Goal: Task Accomplishment & Management: Manage account settings

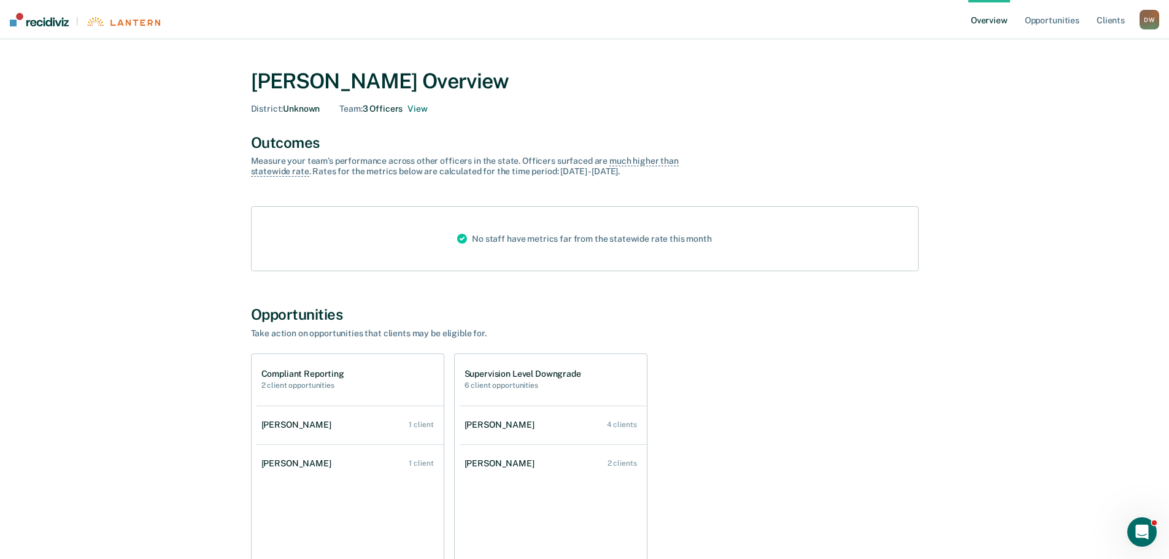
drag, startPoint x: 145, startPoint y: 0, endPoint x: 764, endPoint y: 104, distance: 627.5
click at [764, 104] on div "District : Unknown Team : 3 Officers View" at bounding box center [585, 109] width 668 height 10
click at [1048, 21] on link "Opportunities" at bounding box center [1053, 19] width 60 height 39
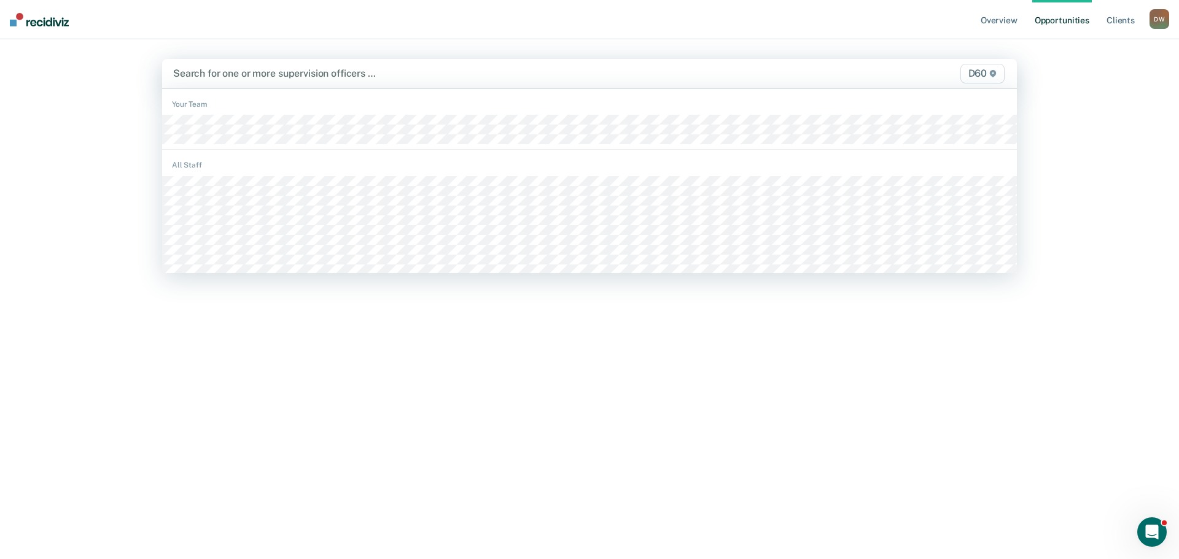
click at [246, 73] on div at bounding box center [464, 73] width 582 height 14
click at [513, 81] on div "Search for one or more supervision officers …" at bounding box center [464, 73] width 584 height 17
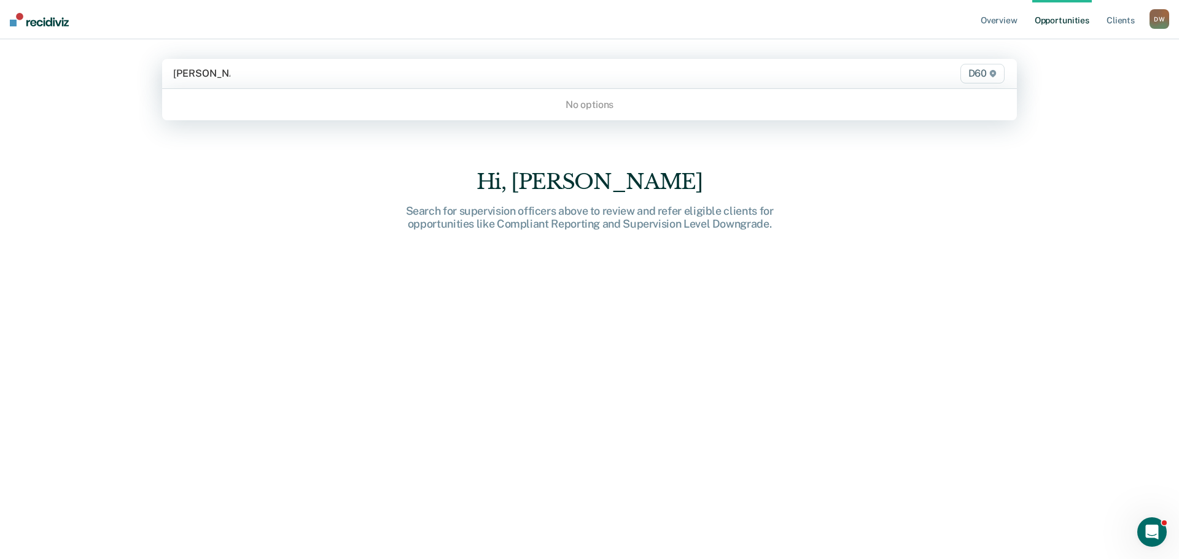
type input "[PERSON_NAME]"
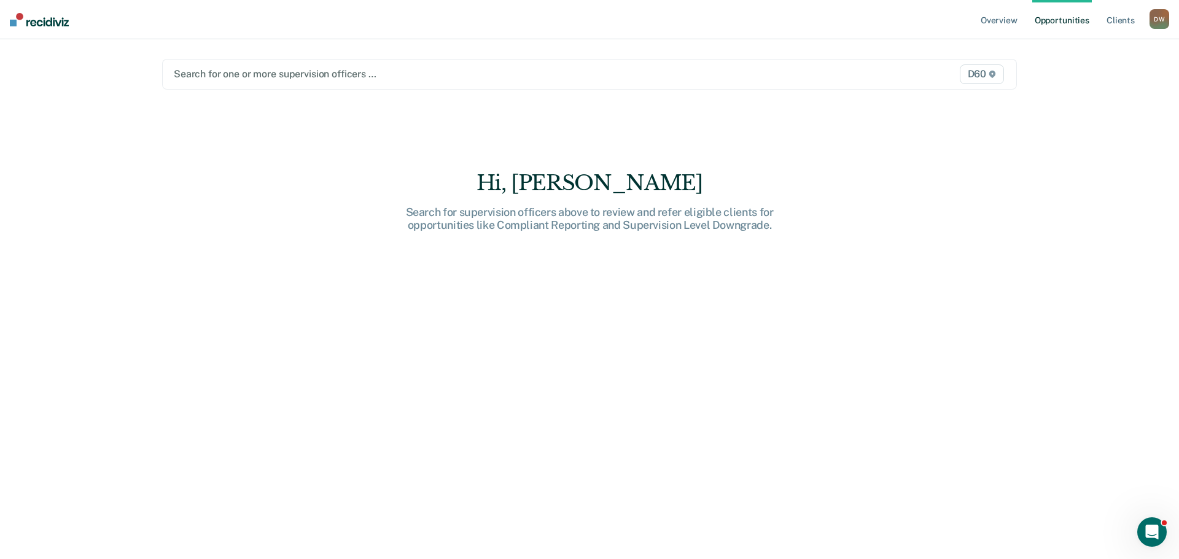
click at [1165, 201] on div "Overview Opportunities Client s [PERSON_NAME] [PERSON_NAME] Profile How it work…" at bounding box center [589, 279] width 1179 height 559
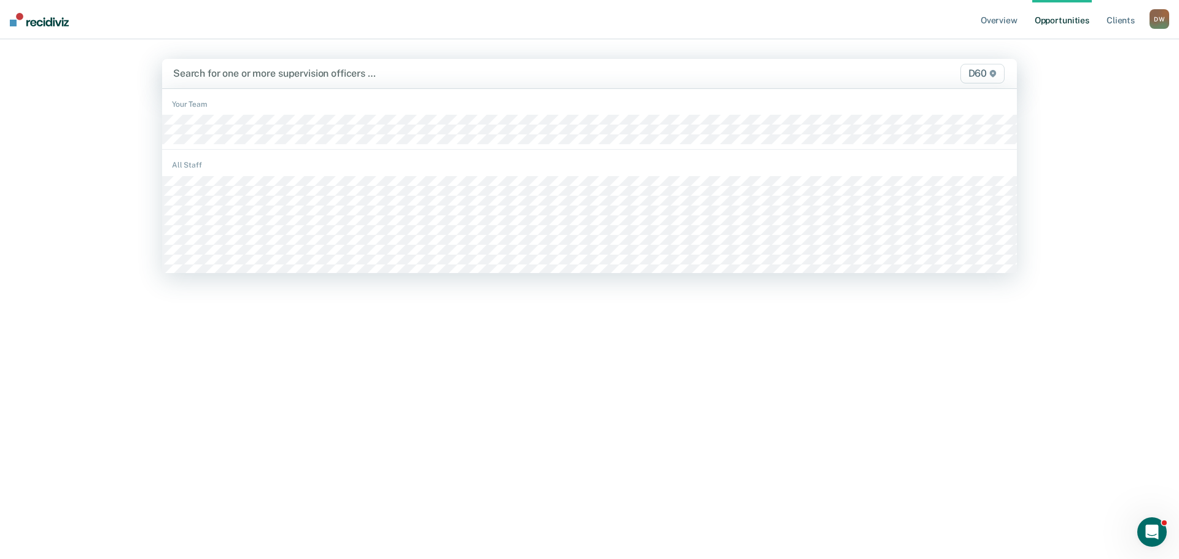
click at [991, 74] on icon at bounding box center [993, 73] width 6 height 7
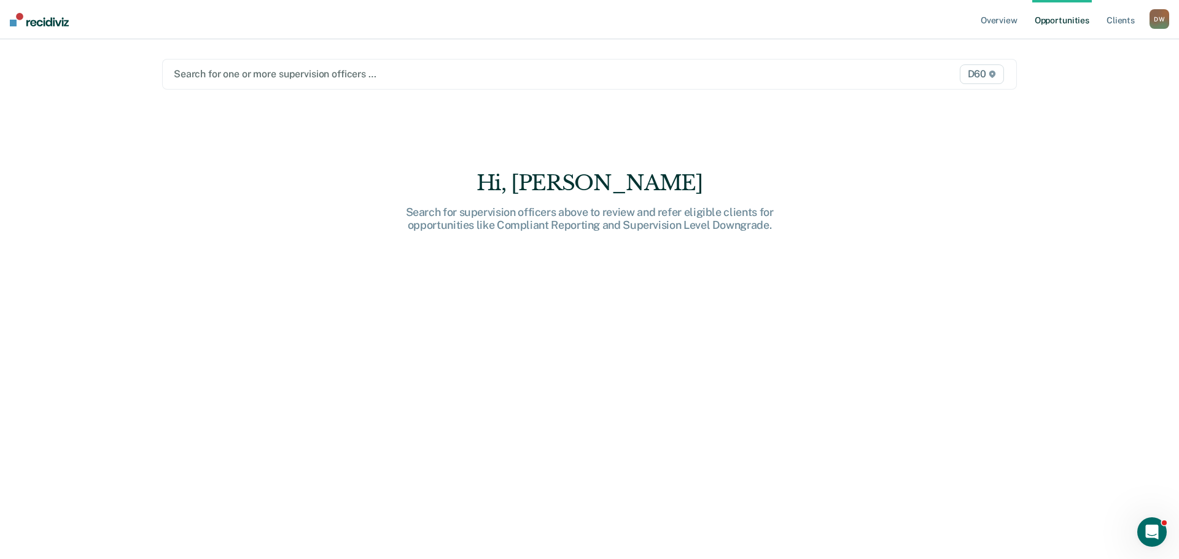
click at [106, 82] on div "Overview Opportunities Client s [PERSON_NAME] [PERSON_NAME] Profile How it work…" at bounding box center [589, 279] width 1179 height 559
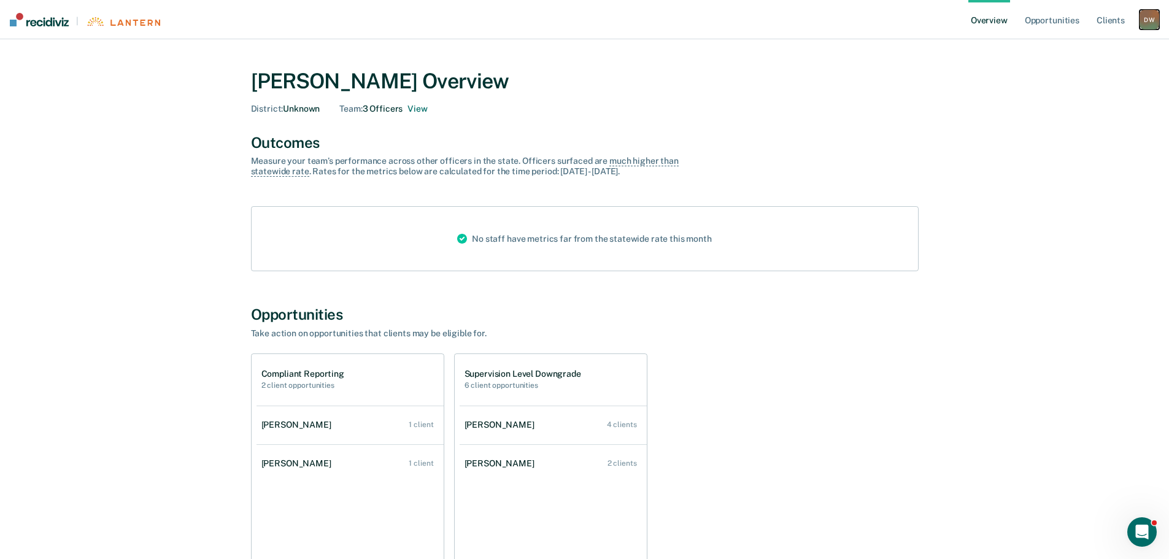
click at [1144, 20] on div "D W" at bounding box center [1150, 20] width 20 height 20
click at [1060, 80] on link "Log Out" at bounding box center [1100, 79] width 99 height 10
